Goal: Transaction & Acquisition: Subscribe to service/newsletter

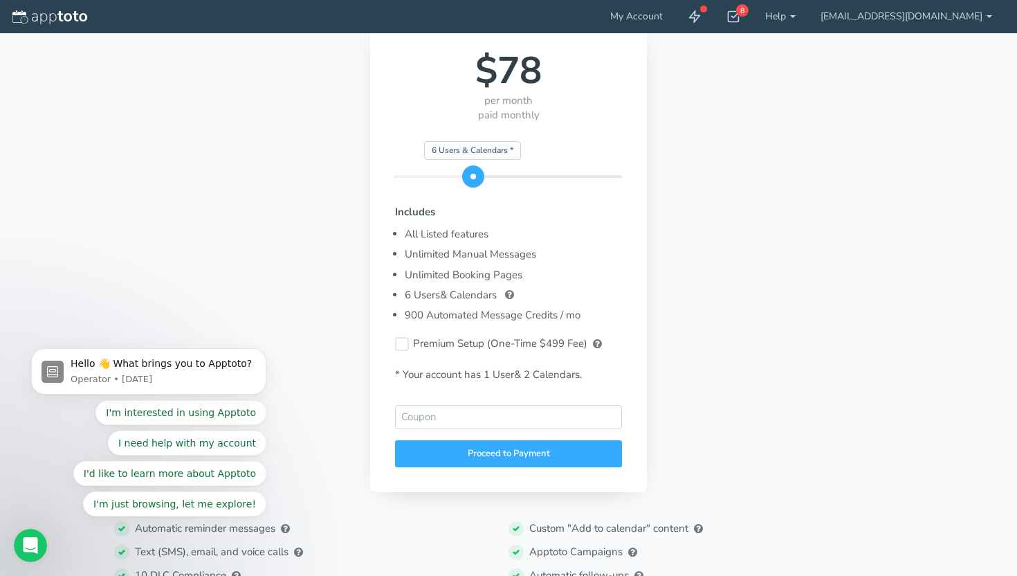
scroll to position [133, 0]
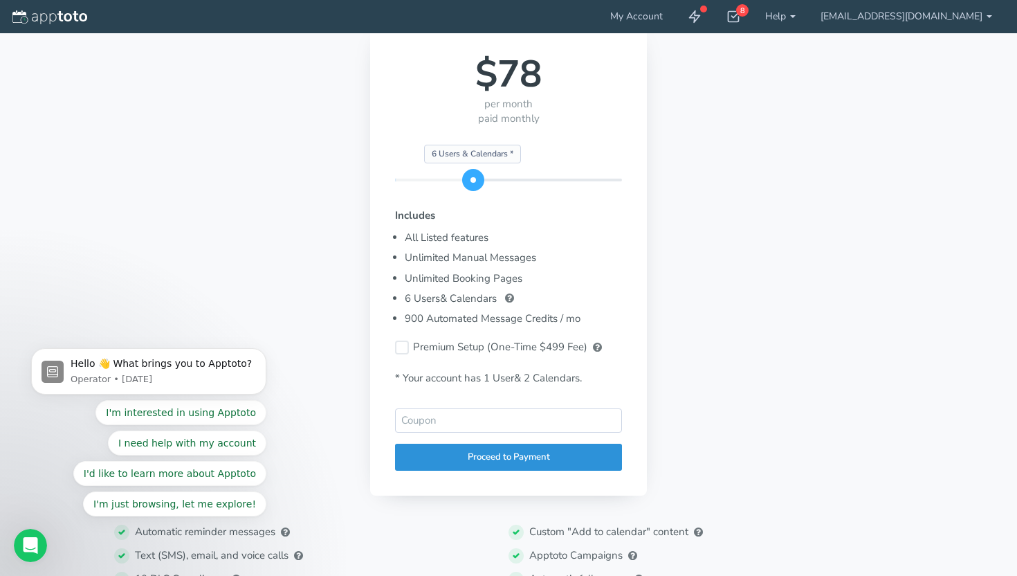
click at [487, 458] on div "Proceed to Payment" at bounding box center [508, 457] width 227 height 27
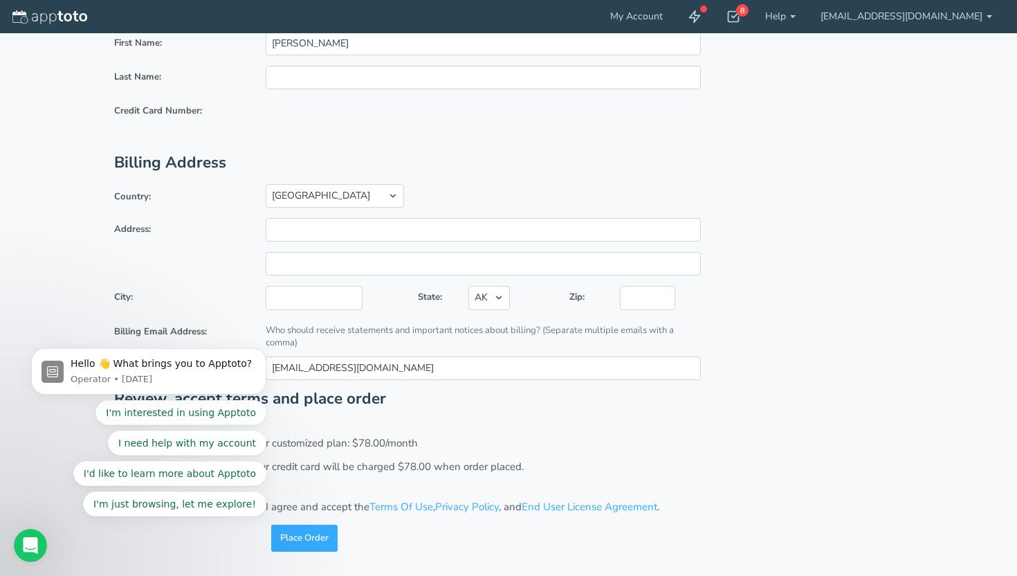
scroll to position [48, 0]
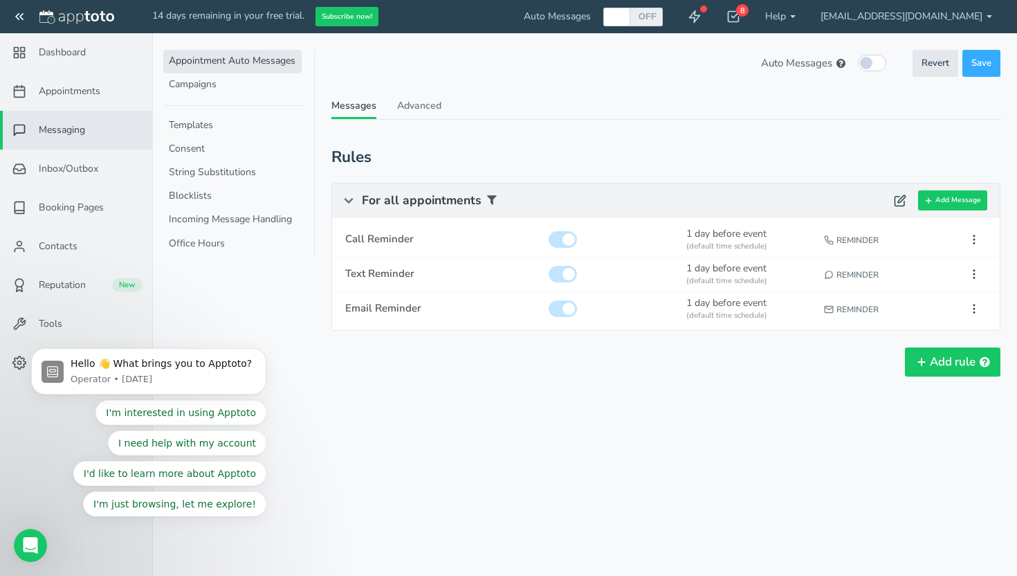
click at [463, 87] on div "Auto Messages (in this schedule) Revert Save Revert Save These Auto Messages ar…" at bounding box center [666, 237] width 669 height 374
click at [357, 23] on button "Subscribe now!" at bounding box center [347, 17] width 63 height 20
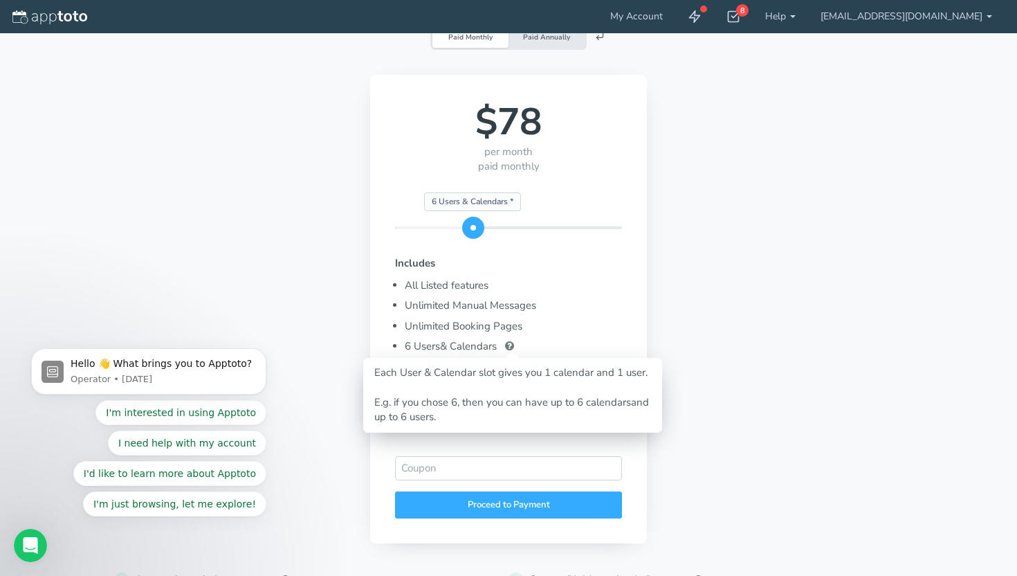
scroll to position [89, 0]
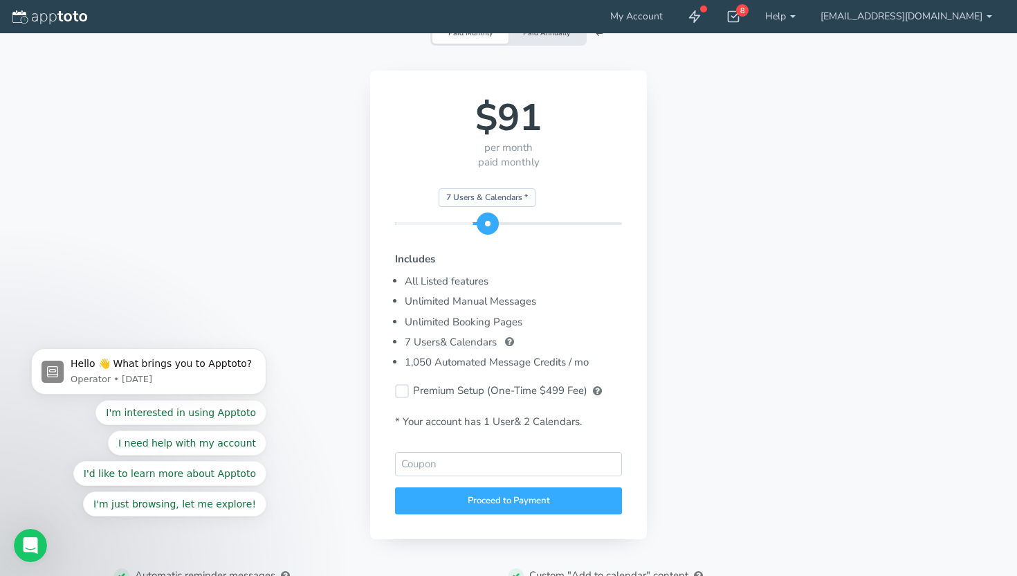
drag, startPoint x: 476, startPoint y: 226, endPoint x: 482, endPoint y: 226, distance: 7.0
click at [482, 226] on span at bounding box center [488, 223] width 22 height 22
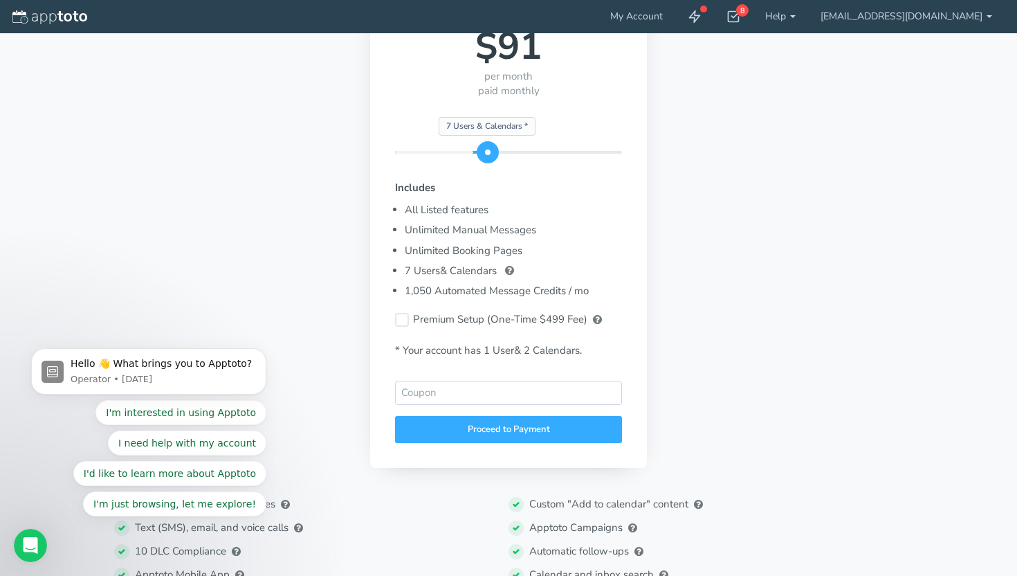
scroll to position [162, 0]
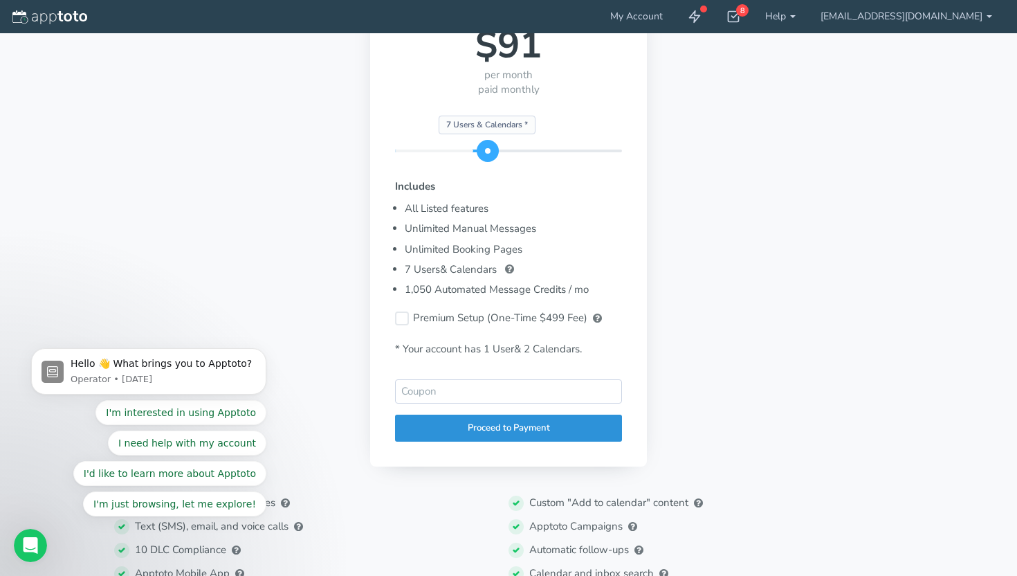
click at [454, 440] on div "Proceed to Payment" at bounding box center [508, 428] width 227 height 27
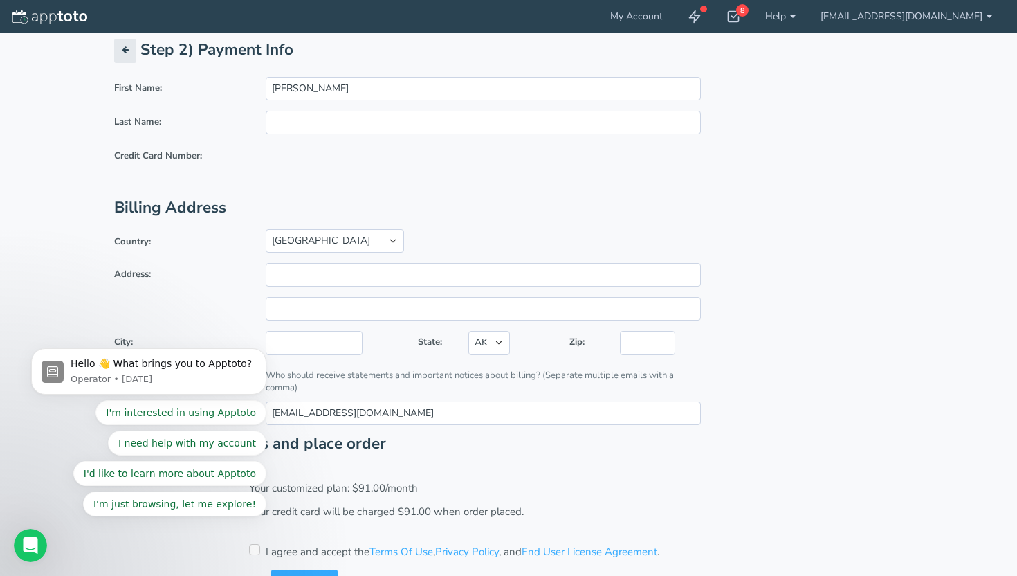
scroll to position [0, 0]
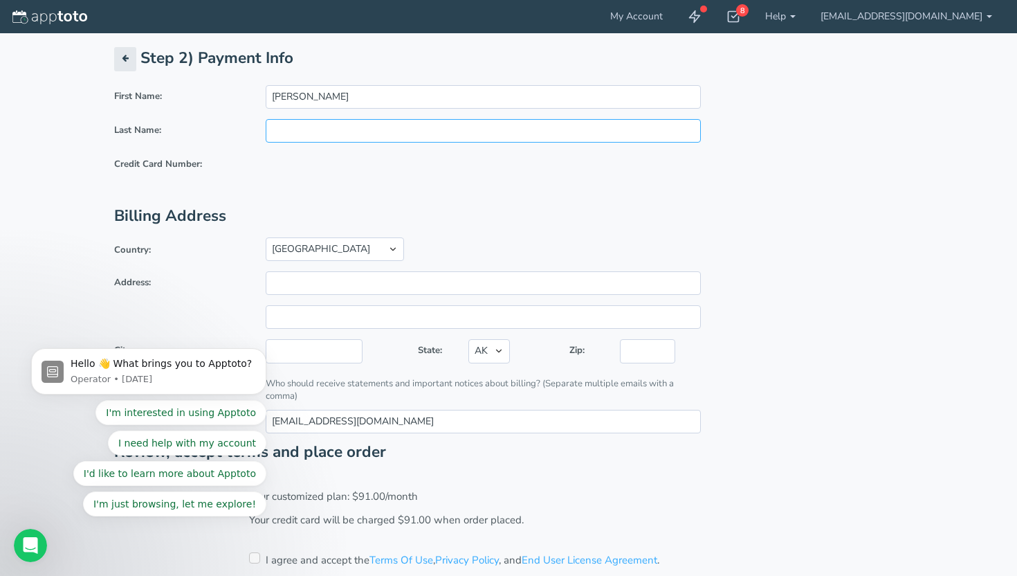
click at [298, 126] on input "text" at bounding box center [483, 131] width 435 height 24
click at [306, 79] on div "Step 2) Payment Info First Name: Jaclyn Last Name: Credit Card Number: Billing …" at bounding box center [508, 326] width 789 height 558
click at [306, 98] on input "[PERSON_NAME]" at bounding box center [483, 97] width 435 height 24
type input "Wesley"
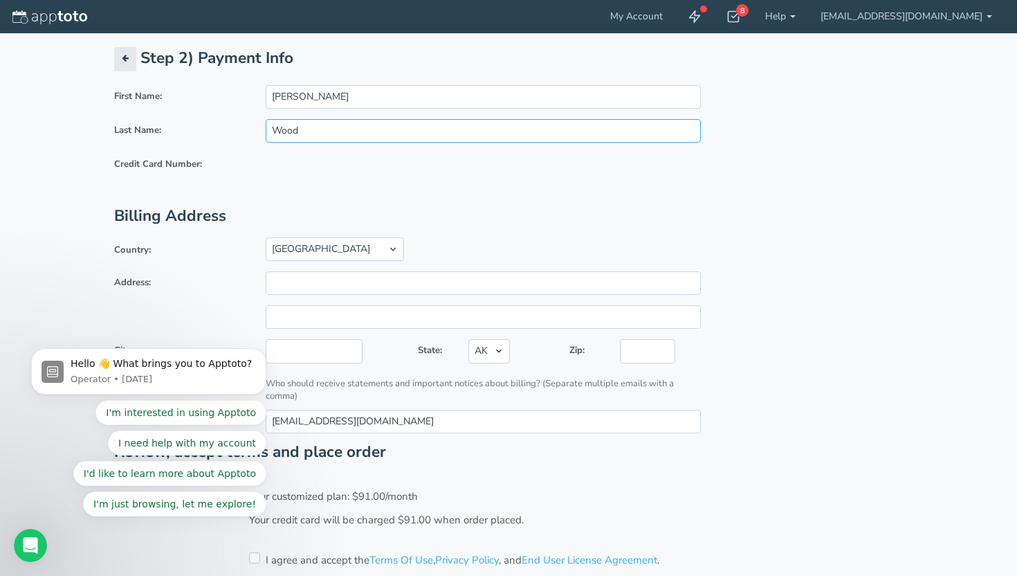
type input "Wood"
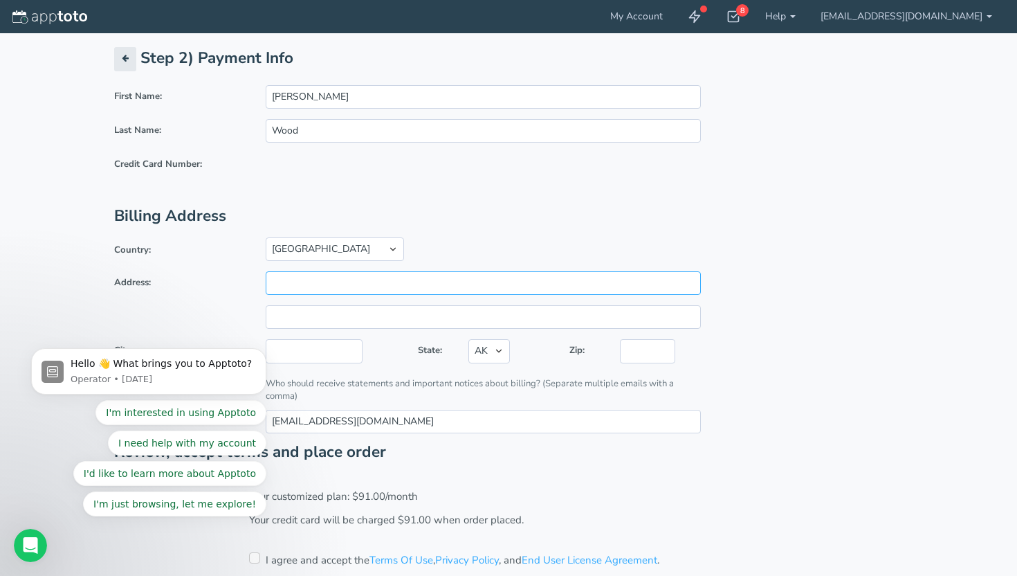
click at [323, 283] on input "Address:" at bounding box center [483, 283] width 435 height 24
type input "181 E Main St"
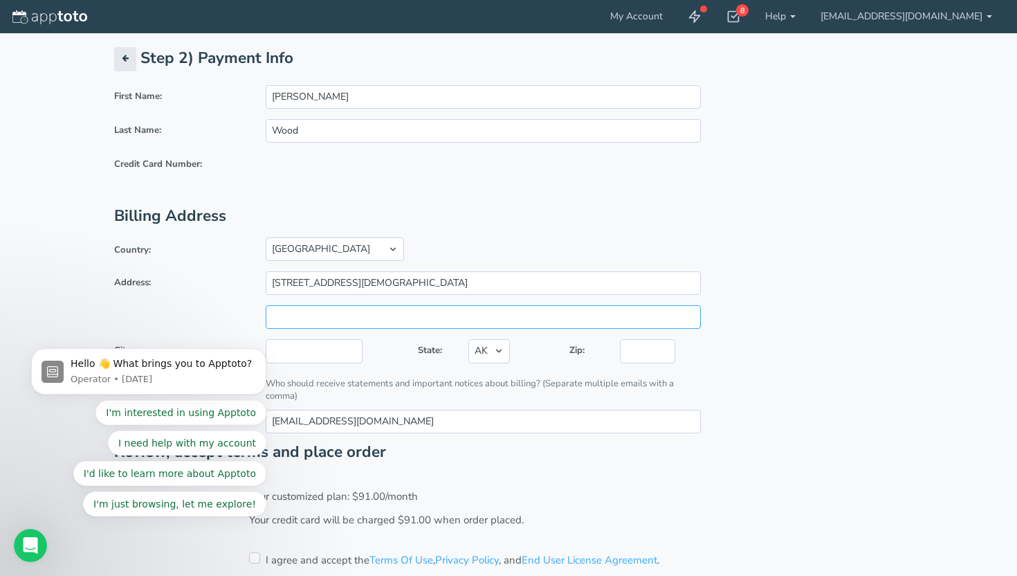
click at [337, 323] on input "text" at bounding box center [483, 317] width 435 height 24
type input "Suite 7"
click at [323, 350] on input "text" at bounding box center [314, 351] width 97 height 24
type input "Hendersonville"
click at [498, 351] on select "AK AL AR AZ CA CO CT DC DE FL GA HI IA ID IL IN KS KY LA MA MD ME MI MN MO MS M…" at bounding box center [490, 351] width 42 height 24
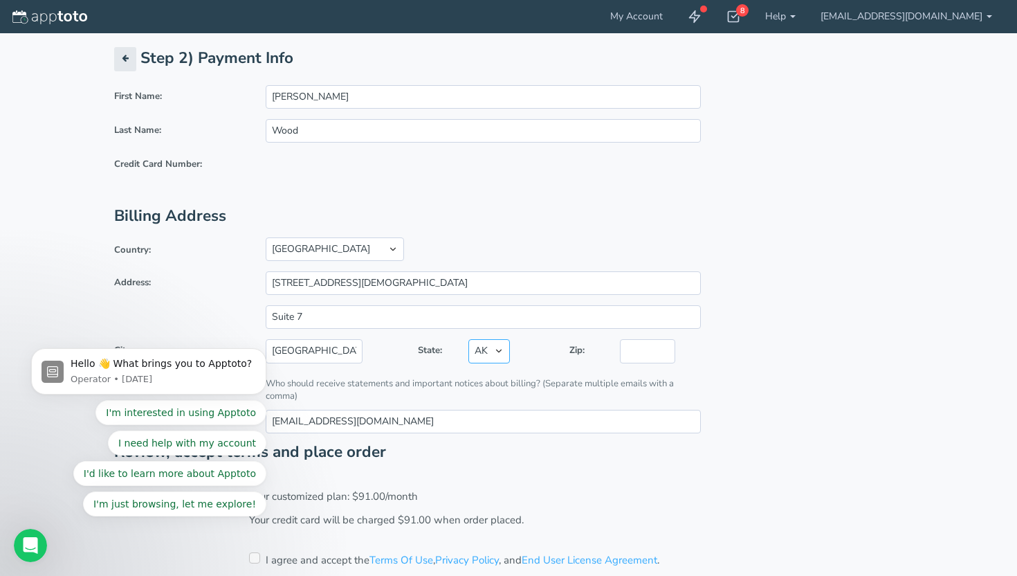
select select "TN"
click at [630, 356] on input "text" at bounding box center [647, 351] width 55 height 24
type input "37075"
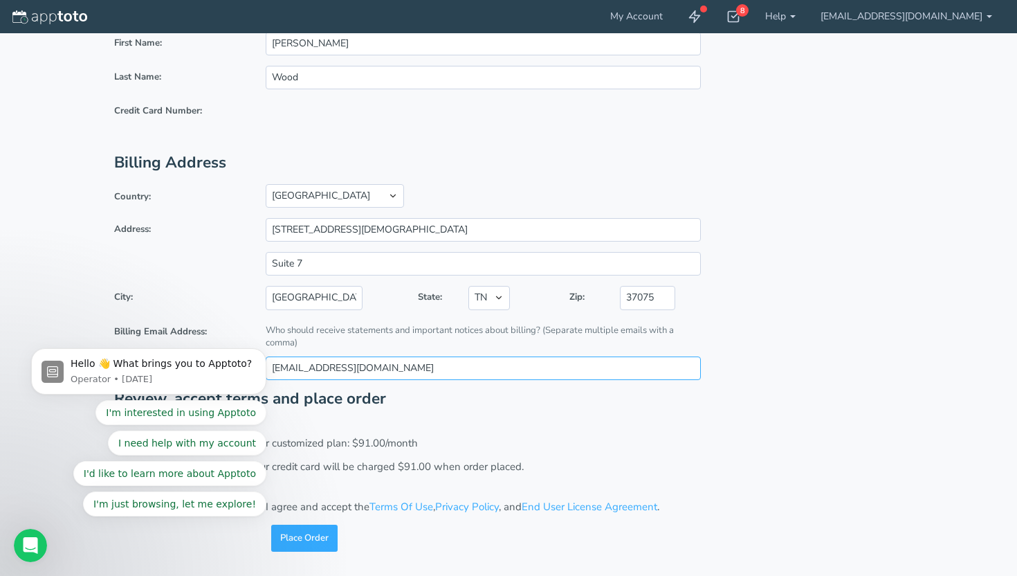
click at [453, 368] on input "[EMAIL_ADDRESS][DOMAIN_NAME]" at bounding box center [483, 368] width 435 height 24
type input "receipts@woodfinancialgroup.com"
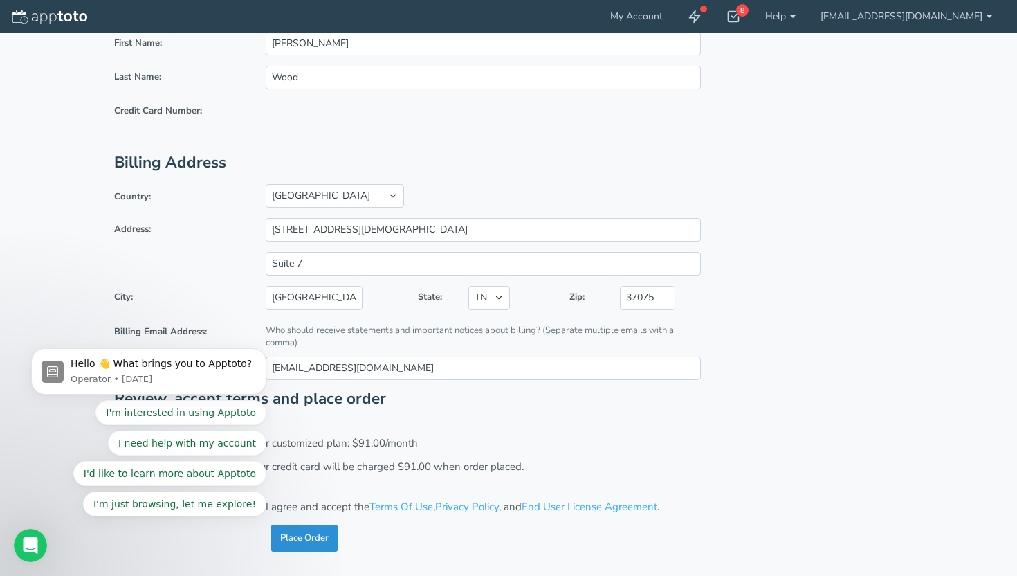
click at [300, 536] on button "Place Order" at bounding box center [304, 538] width 66 height 27
click at [314, 538] on button "Place Order" at bounding box center [304, 538] width 66 height 27
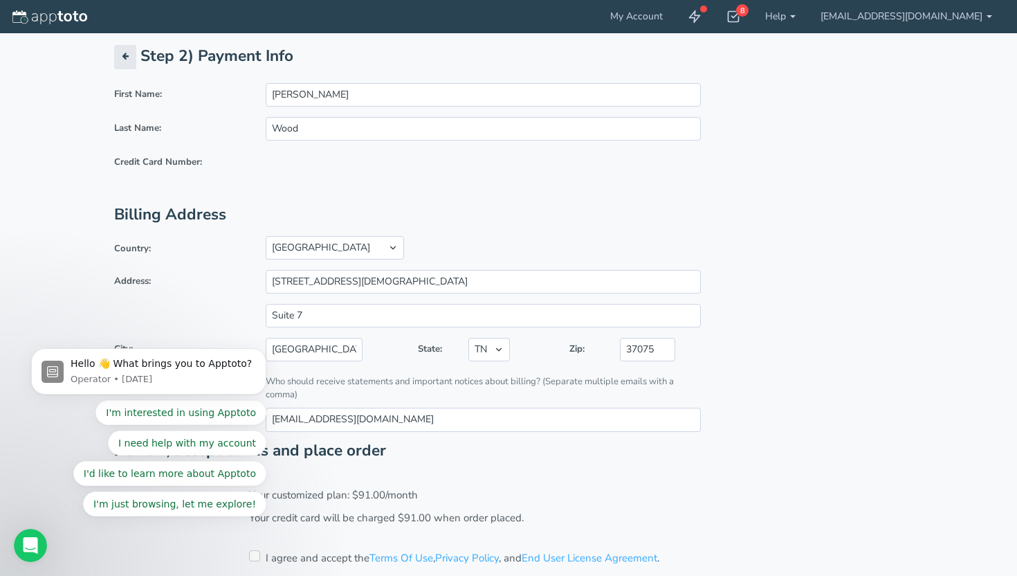
scroll to position [70, 0]
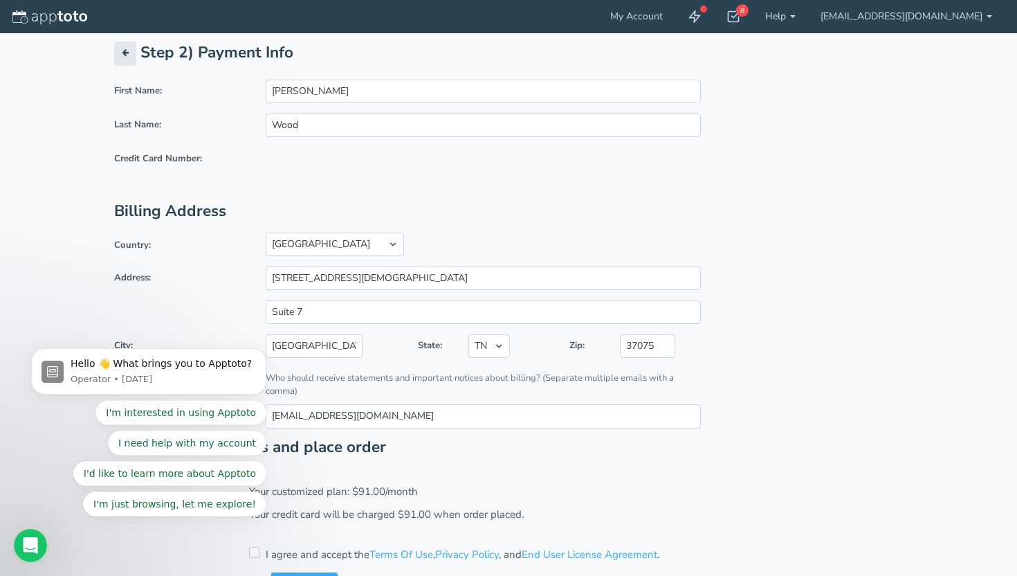
click at [253, 553] on input "checkbox" at bounding box center [254, 552] width 11 height 11
checkbox input "true"
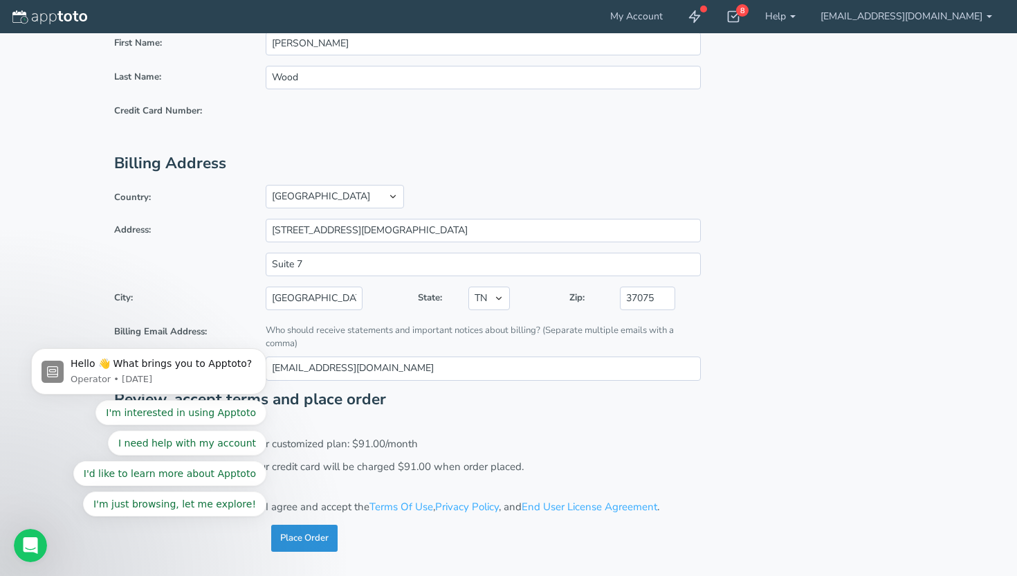
click at [299, 543] on button "Place Order" at bounding box center [304, 538] width 66 height 27
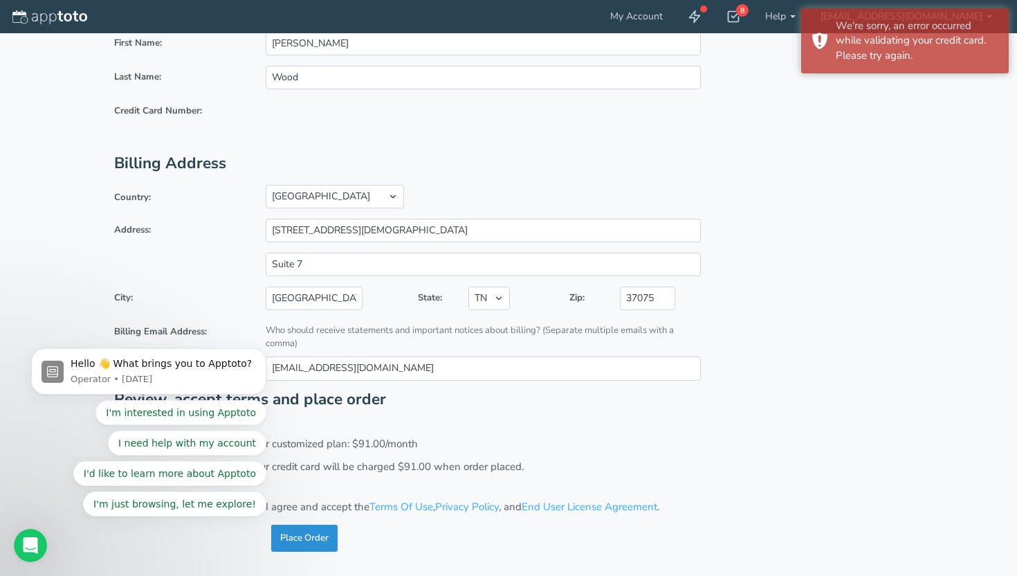
scroll to position [0, 0]
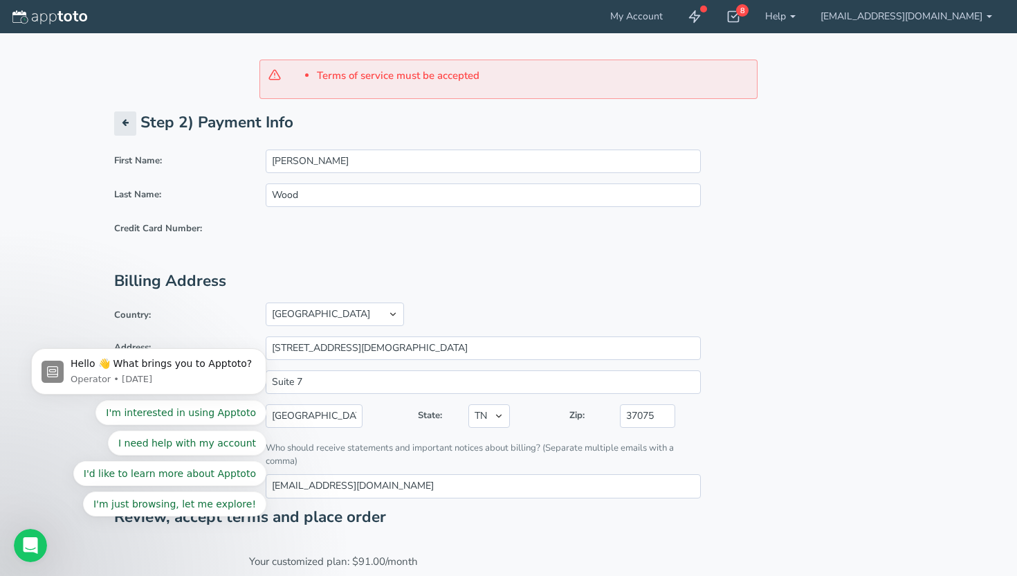
click at [763, 241] on div "First Name: Wesley Last Name: Wood Credit Card Number:" at bounding box center [509, 211] width 810 height 123
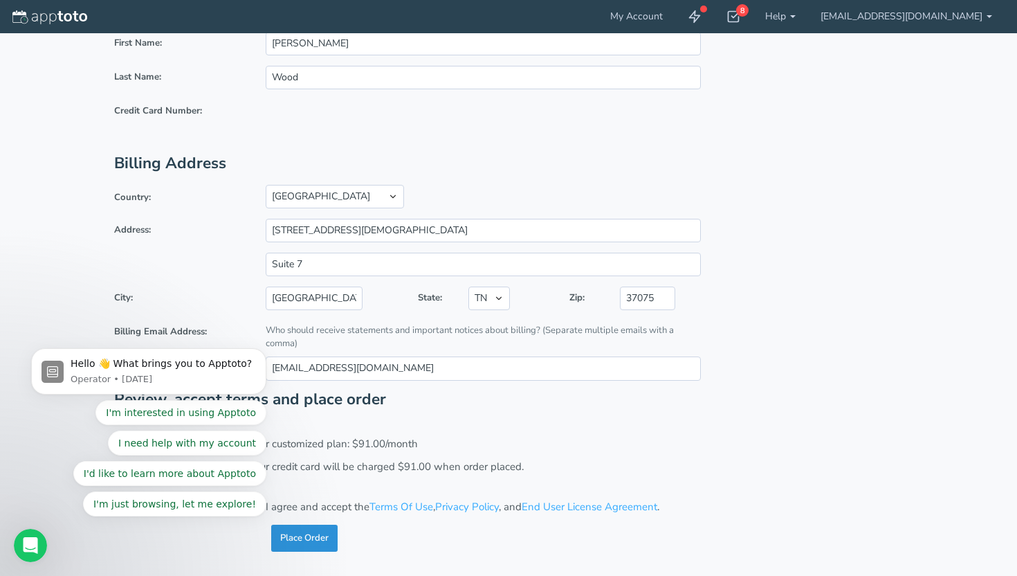
click at [318, 543] on button "Place Order" at bounding box center [304, 538] width 66 height 27
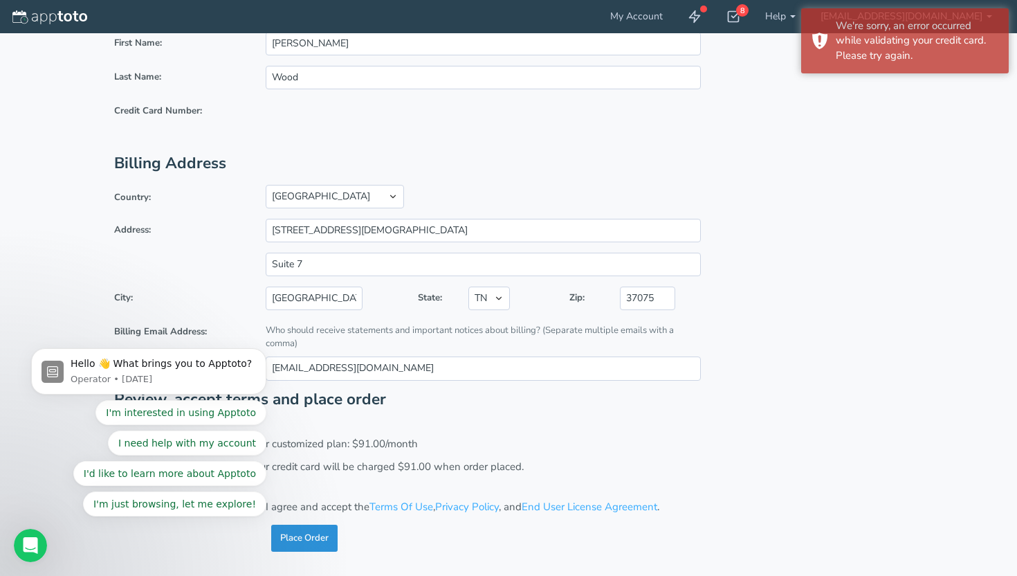
click at [310, 543] on button "Place Order" at bounding box center [304, 538] width 66 height 27
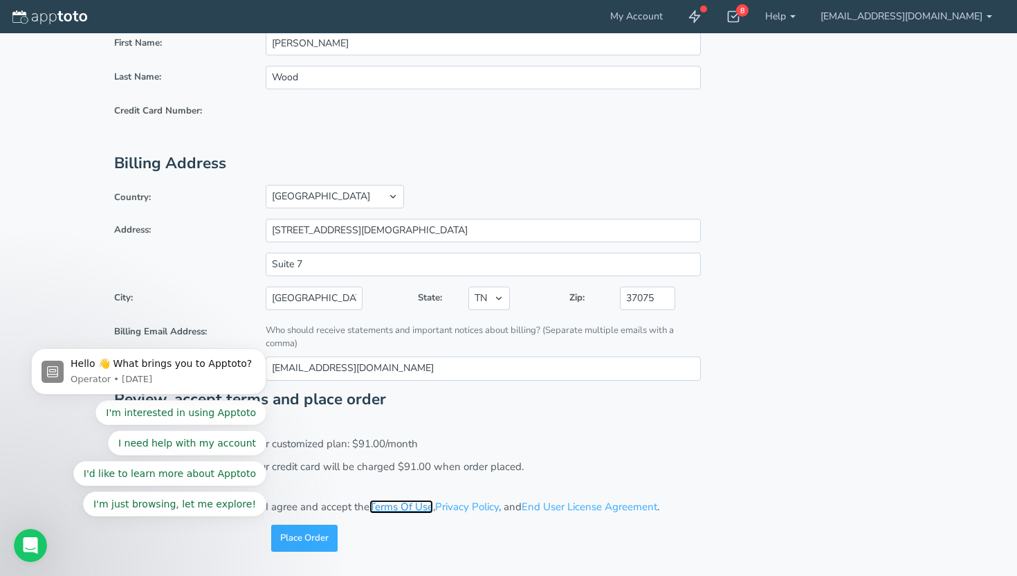
click at [396, 503] on link "Terms Of Use" at bounding box center [402, 507] width 64 height 14
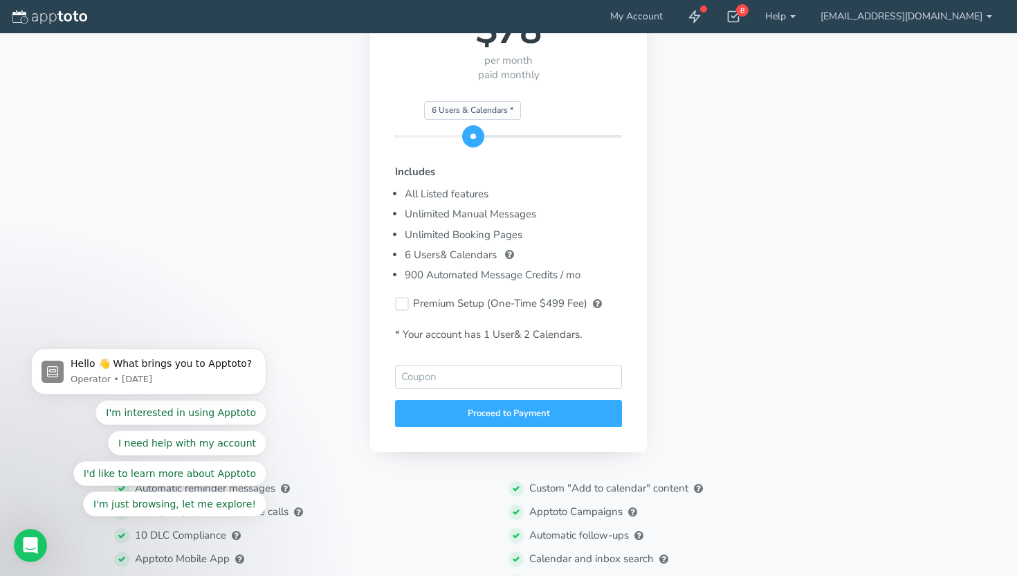
scroll to position [164, 0]
